Goal: Task Accomplishment & Management: Use online tool/utility

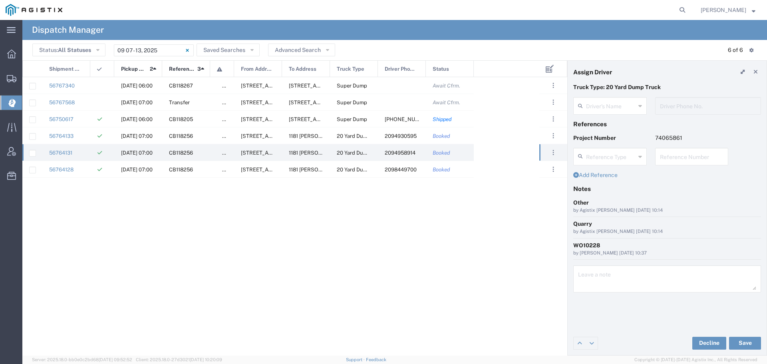
type input "[PERSON_NAME]"
type input "2094958914"
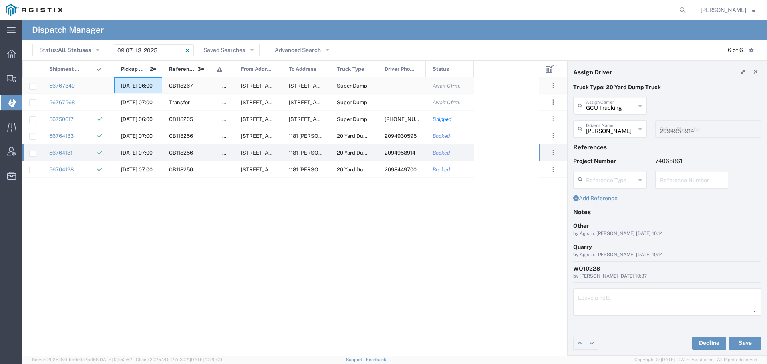
click at [135, 84] on span "09/10/2025, 06:00" at bounding box center [137, 86] width 32 height 6
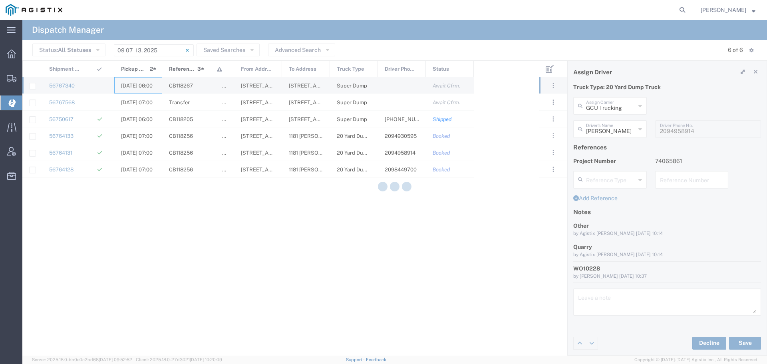
type input "[PERSON_NAME] & Sons"
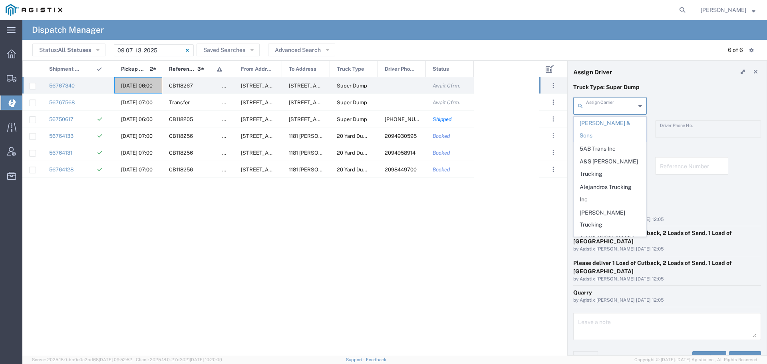
click at [618, 106] on input "text" at bounding box center [611, 105] width 50 height 14
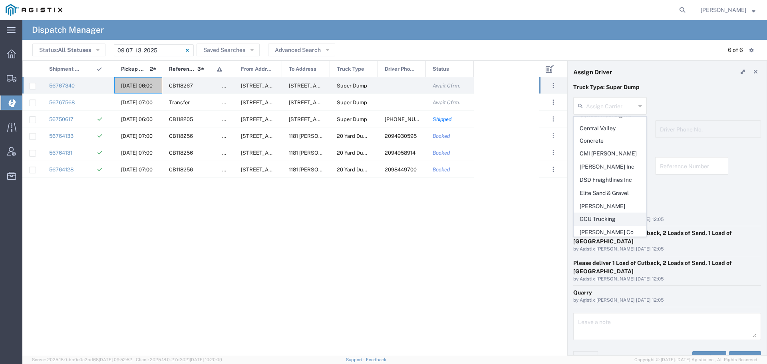
click at [603, 213] on span "GCU Trucking" at bounding box center [610, 219] width 72 height 12
type input "GCU Trucking"
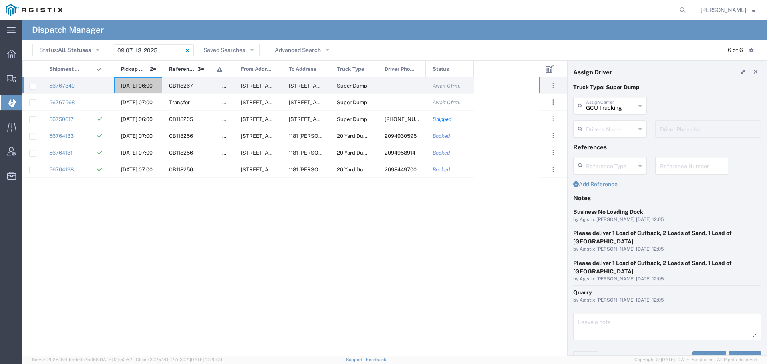
click at [615, 129] on input "text" at bounding box center [611, 128] width 50 height 14
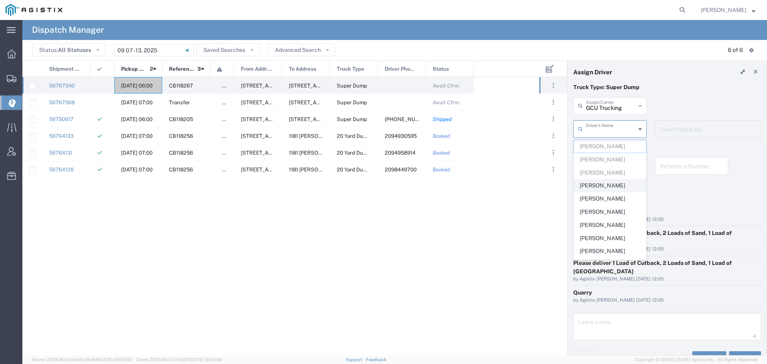
click at [608, 180] on span "[PERSON_NAME]" at bounding box center [610, 185] width 72 height 12
type input "[PERSON_NAME]"
type input "209-840-9424"
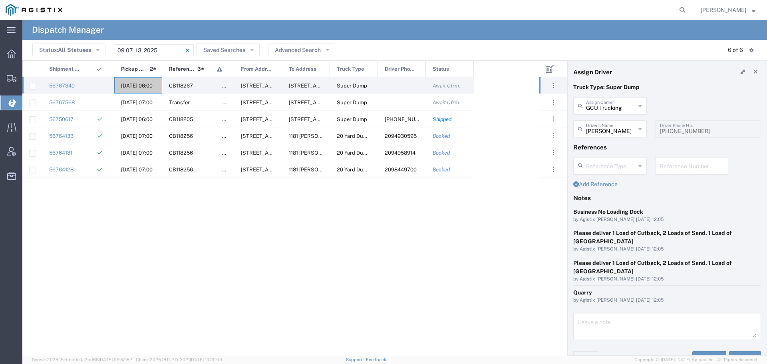
click at [679, 169] on input "text" at bounding box center [692, 165] width 64 height 14
drag, startPoint x: 686, startPoint y: 169, endPoint x: 659, endPoint y: 169, distance: 26.4
click at [659, 169] on div "WO10227 Reference Number" at bounding box center [692, 166] width 74 height 18
type input "WO10227"
click at [592, 315] on textarea at bounding box center [667, 326] width 178 height 22
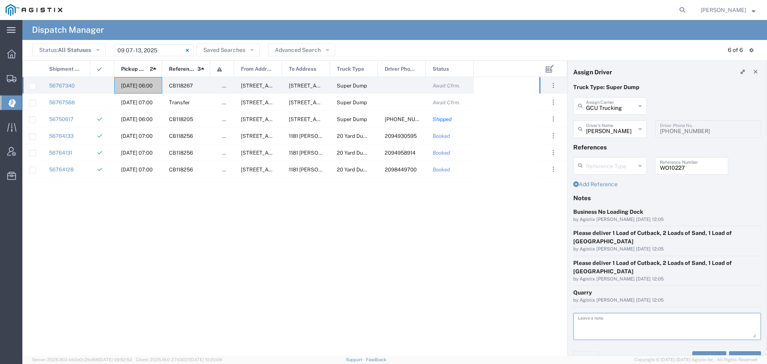
paste textarea "WO10227"
type textarea "WO10227"
click at [751, 351] on button "Save" at bounding box center [745, 357] width 32 height 13
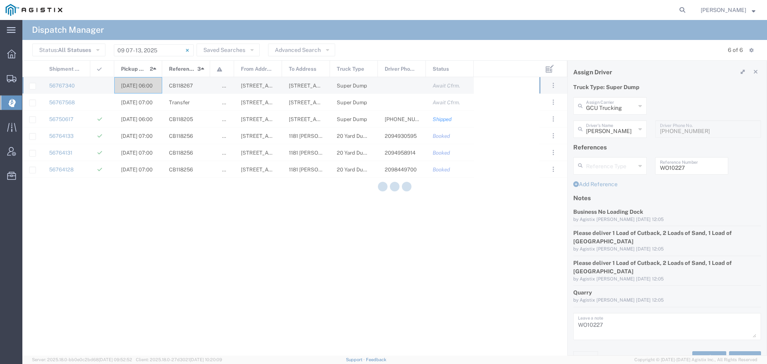
type input "[PERSON_NAME]"
type input "GCU Trucking"
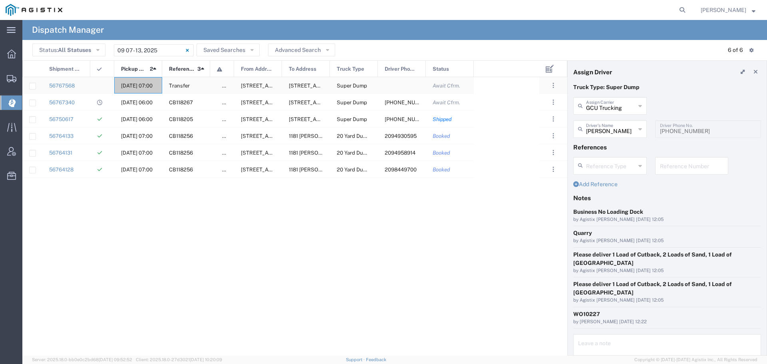
click at [128, 84] on span "[DATE] 07:00" at bounding box center [137, 86] width 32 height 6
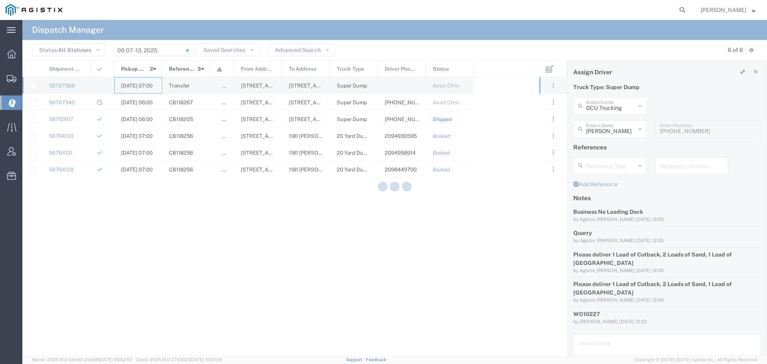
type input "[PERSON_NAME] & Sons"
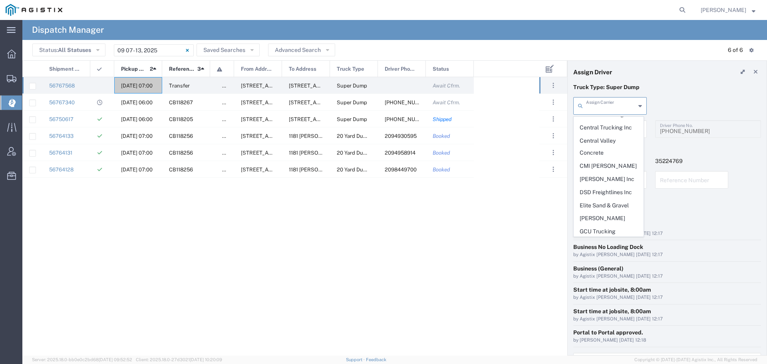
click at [600, 104] on input "text" at bounding box center [611, 105] width 50 height 14
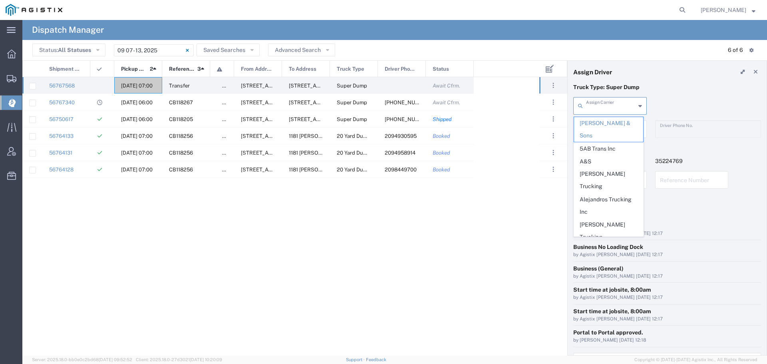
click at [676, 101] on div "Assign Carrier Machado & Sons 5AB Trans Inc A&S Leal Trucking Alejandros Trucki…" at bounding box center [667, 108] width 196 height 23
type input "[PERSON_NAME] & Sons"
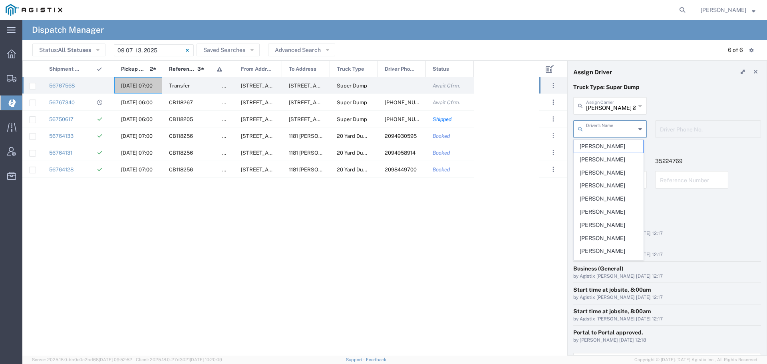
click at [628, 125] on input "text" at bounding box center [611, 128] width 50 height 14
click at [606, 165] on span "Ceaser Barragan Orozco" at bounding box center [608, 159] width 69 height 12
type input "Ceaser Barragan Orozco"
type input "[PHONE_NUMBER]"
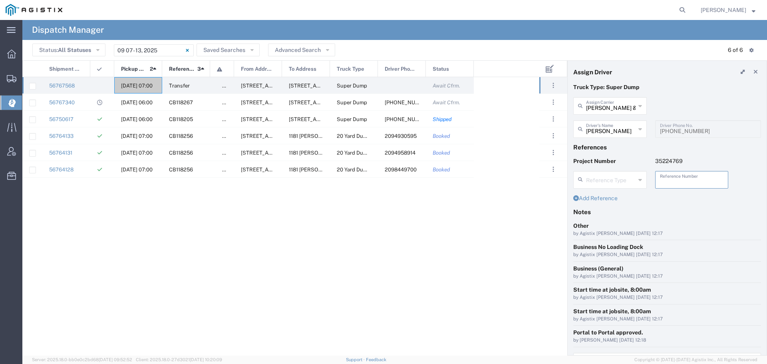
click at [670, 178] on input "text" at bounding box center [692, 179] width 64 height 14
drag, startPoint x: 684, startPoint y: 182, endPoint x: 657, endPoint y: 181, distance: 26.8
click at [657, 181] on div "WO10229 Reference Number" at bounding box center [692, 180] width 74 height 18
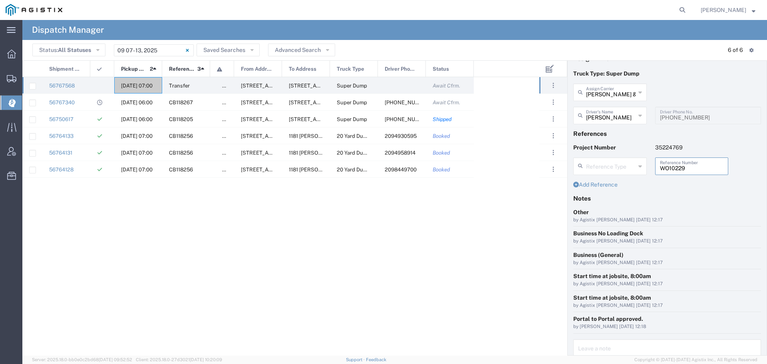
scroll to position [54, 0]
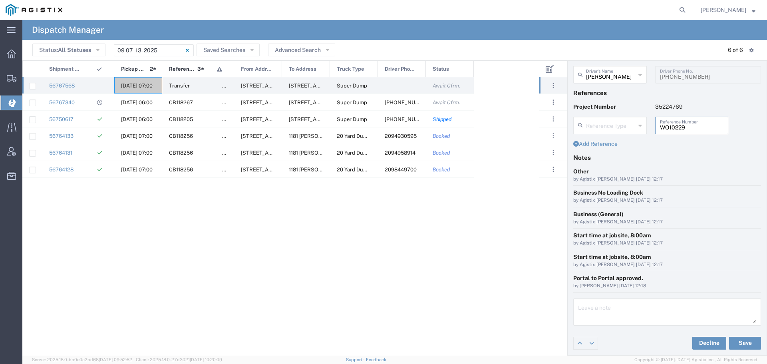
type input "WO10229"
click at [586, 315] on textarea at bounding box center [667, 312] width 178 height 22
paste textarea "WO10229"
type textarea "WO10229"
click at [735, 345] on button "Save" at bounding box center [745, 343] width 32 height 13
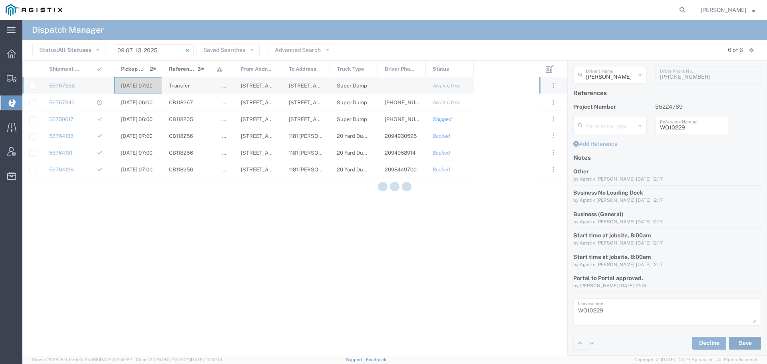
type input "Ceaser Barragan Orozco"
